Goal: Browse casually

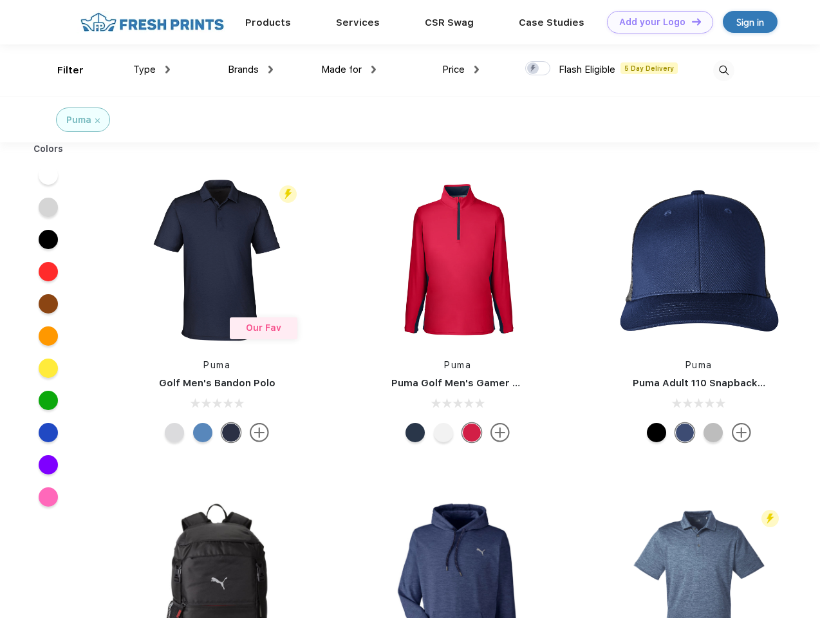
click at [656, 22] on link "Add your Logo Design Tool" at bounding box center [660, 22] width 106 height 23
click at [0, 0] on div "Design Tool" at bounding box center [0, 0] width 0 height 0
click at [691, 21] on link "Add your Logo Design Tool" at bounding box center [660, 22] width 106 height 23
click at [62, 70] on div "Filter" at bounding box center [70, 70] width 26 height 15
click at [152, 70] on span "Type" at bounding box center [144, 70] width 23 height 12
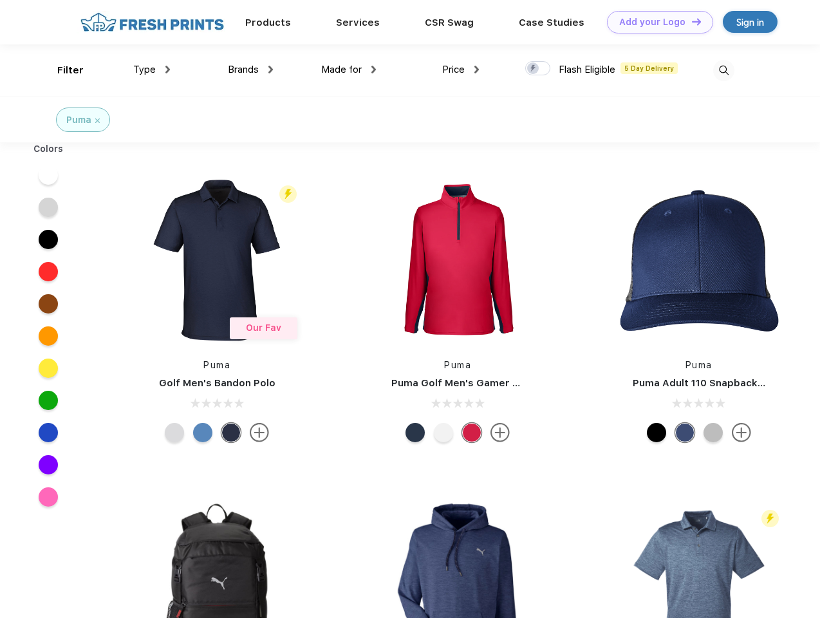
click at [251, 70] on span "Brands" at bounding box center [243, 70] width 31 height 12
click at [349, 70] on span "Made for" at bounding box center [341, 70] width 41 height 12
click at [461, 70] on span "Price" at bounding box center [453, 70] width 23 height 12
click at [538, 69] on div at bounding box center [538, 68] width 25 height 14
click at [534, 69] on input "checkbox" at bounding box center [530, 65] width 8 height 8
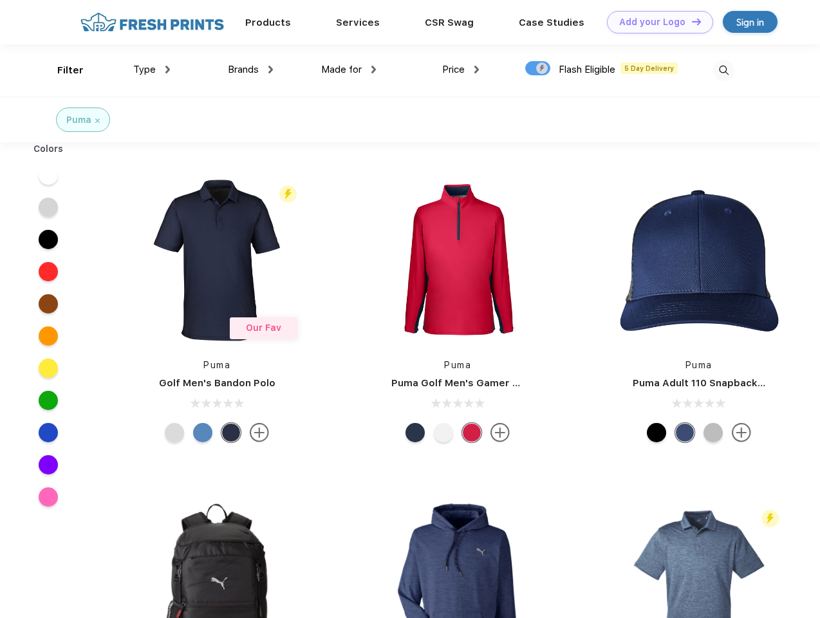
click at [724, 70] on img at bounding box center [724, 70] width 21 height 21
